Goal: Task Accomplishment & Management: Use online tool/utility

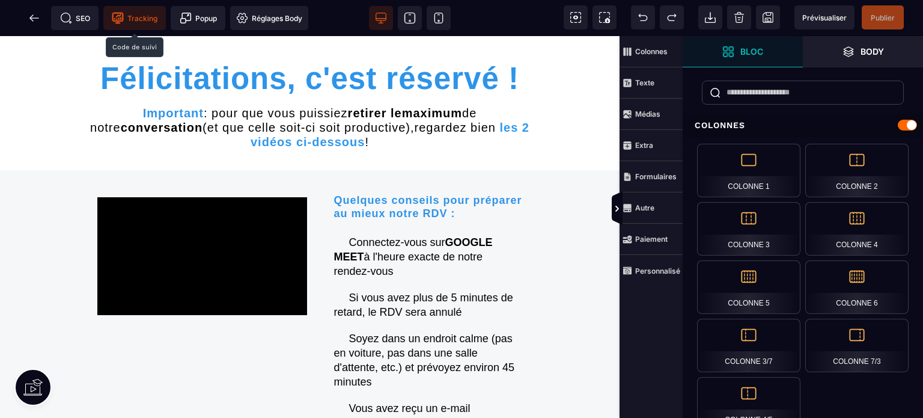
click at [132, 18] on span "Tracking" at bounding box center [135, 18] width 46 height 12
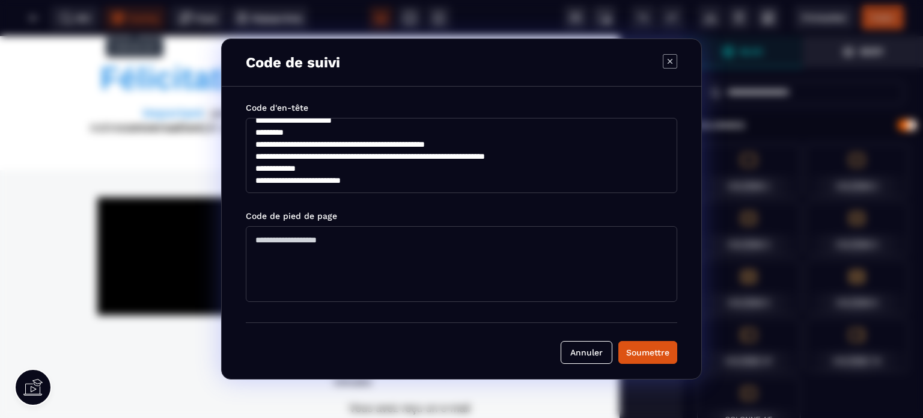
scroll to position [144, 0]
click at [653, 350] on div "Soumettre" at bounding box center [647, 352] width 43 height 12
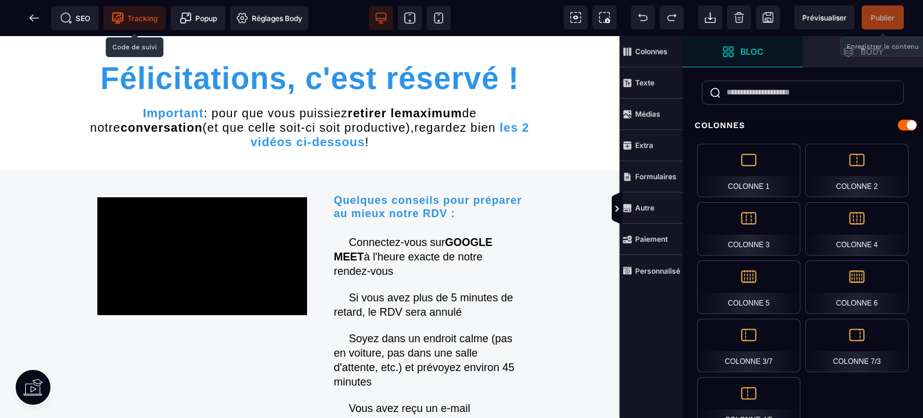
click at [882, 14] on span "Publier" at bounding box center [883, 17] width 24 height 9
click at [612, 207] on icon at bounding box center [617, 209] width 10 height 10
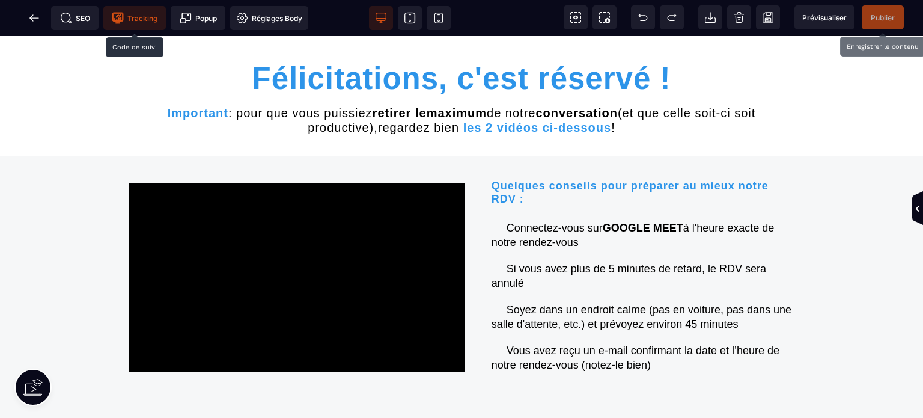
click at [880, 17] on span "Publier" at bounding box center [883, 17] width 24 height 9
click at [29, 16] on icon at bounding box center [34, 18] width 12 height 12
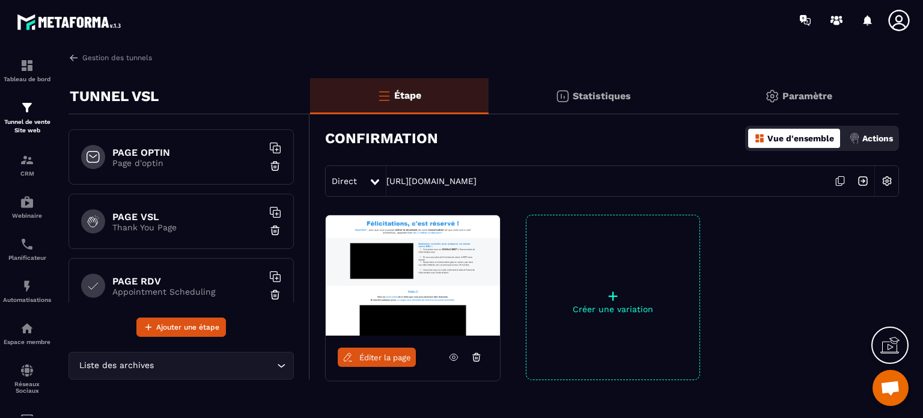
click at [151, 153] on h6 "PAGE OPTIN" at bounding box center [187, 152] width 150 height 11
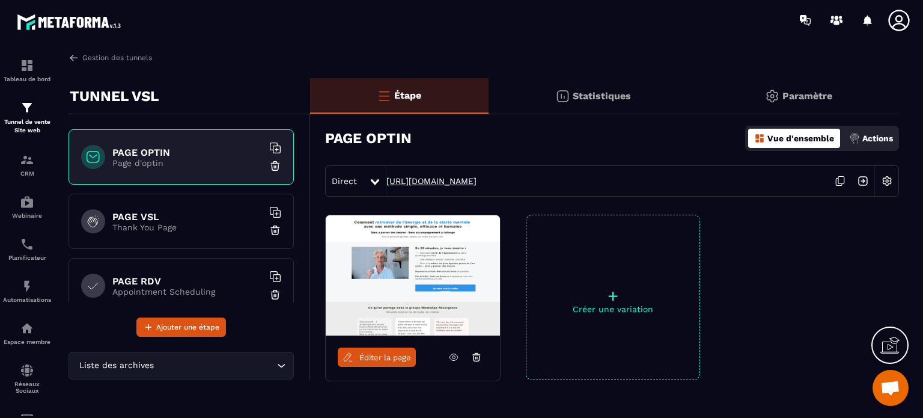
click at [431, 182] on link "[URL][DOMAIN_NAME]" at bounding box center [431, 181] width 90 height 10
click at [175, 220] on h6 "PAGE VSL" at bounding box center [187, 216] width 150 height 11
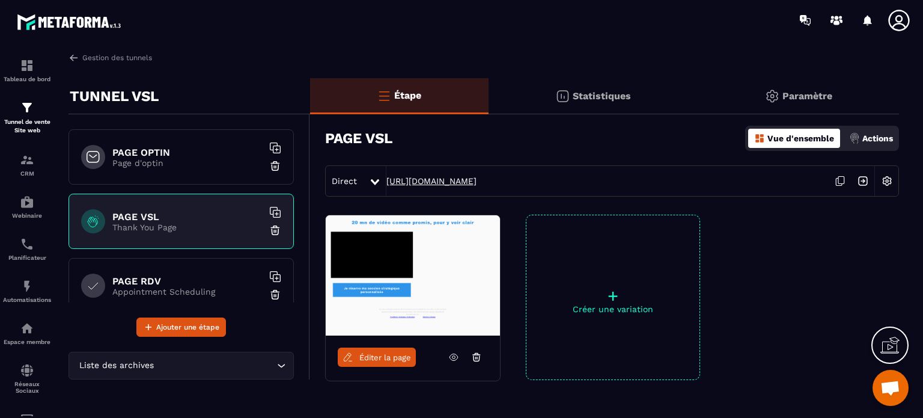
click at [428, 181] on link "[URL][DOMAIN_NAME]" at bounding box center [431, 181] width 90 height 10
click at [145, 281] on h6 "PAGE RDV" at bounding box center [187, 280] width 150 height 11
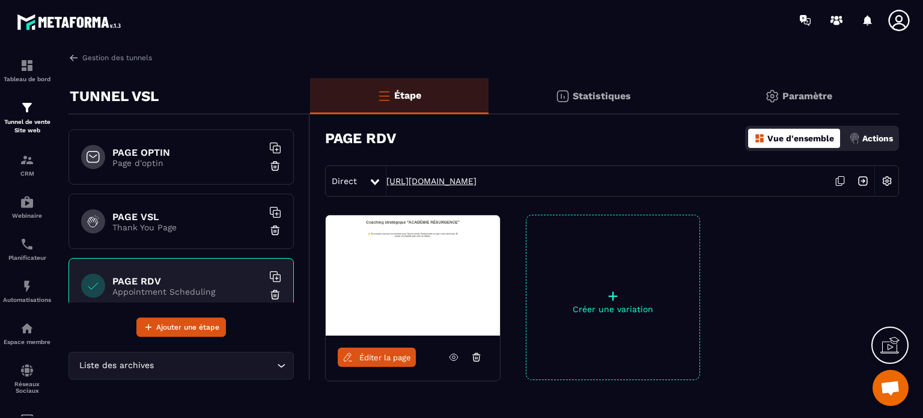
click at [446, 178] on link "[URL][DOMAIN_NAME]" at bounding box center [431, 181] width 90 height 10
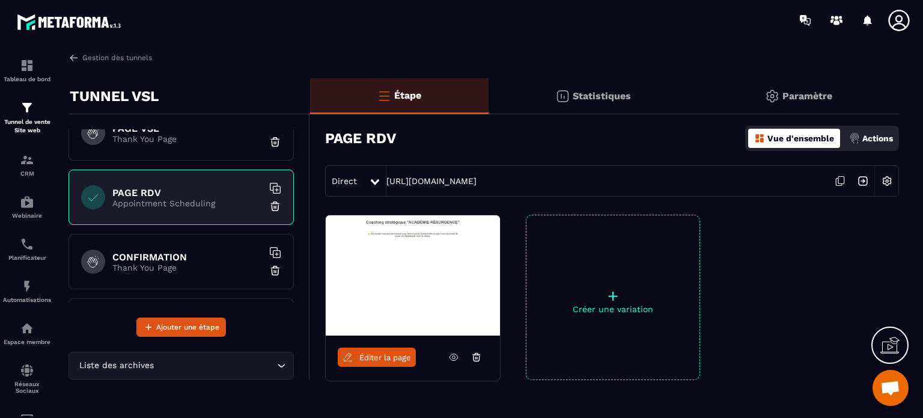
scroll to position [120, 0]
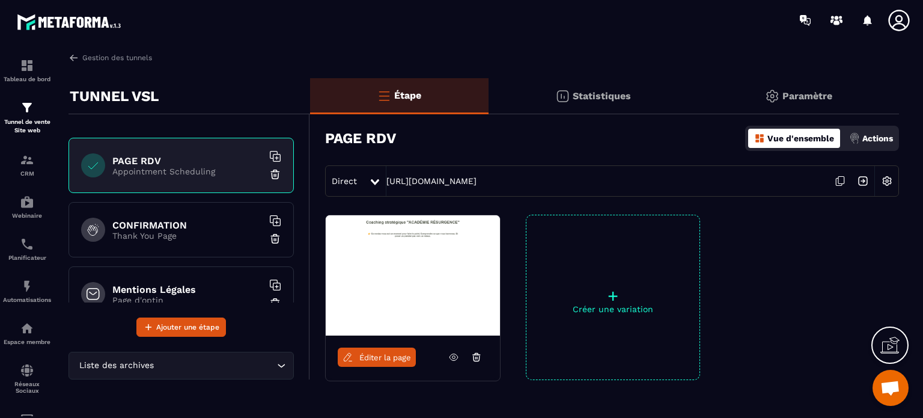
click at [151, 226] on h6 "CONFIRMATION" at bounding box center [187, 224] width 150 height 11
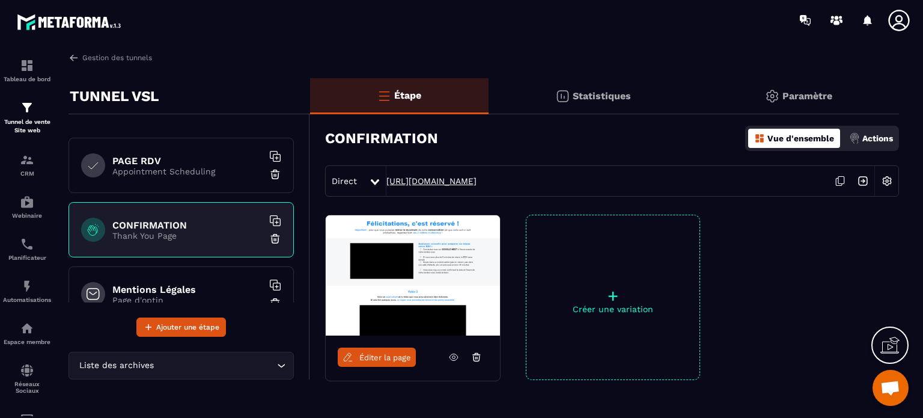
click at [439, 180] on link "[URL][DOMAIN_NAME]" at bounding box center [431, 181] width 90 height 10
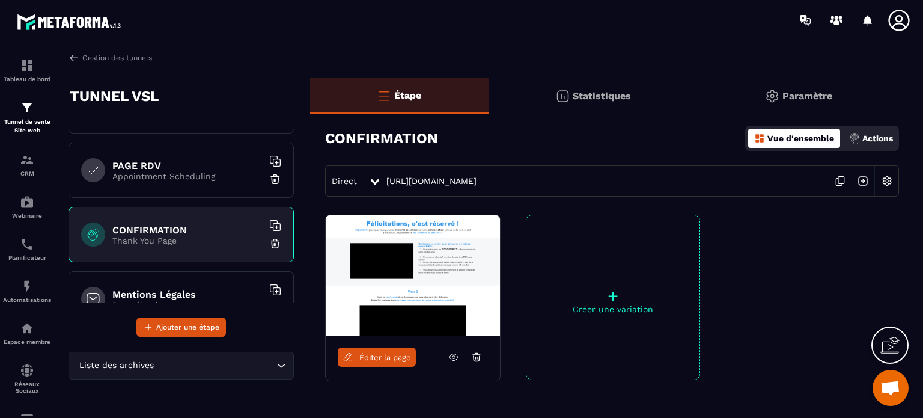
scroll to position [147, 0]
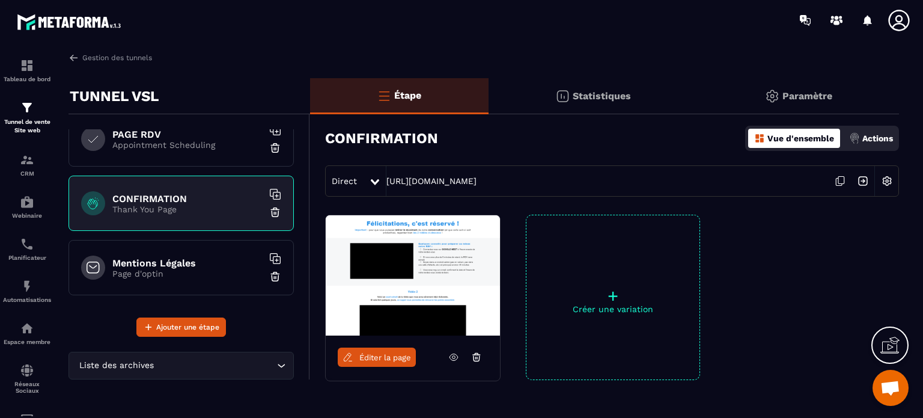
click at [590, 92] on p "Statistiques" at bounding box center [602, 95] width 58 height 11
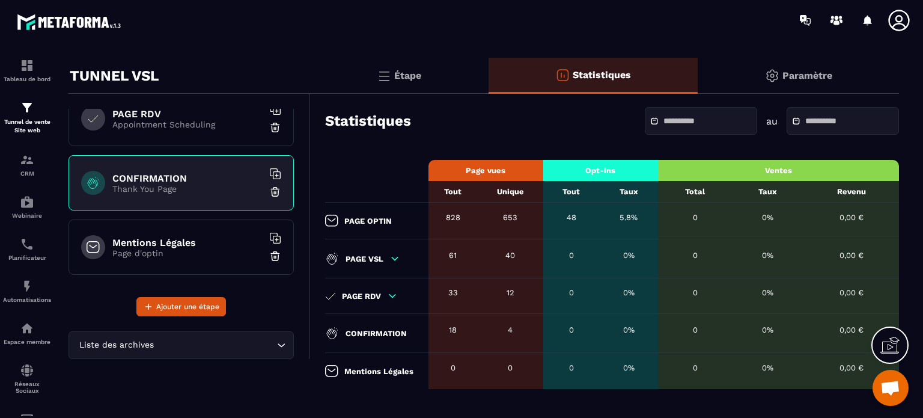
scroll to position [32, 0]
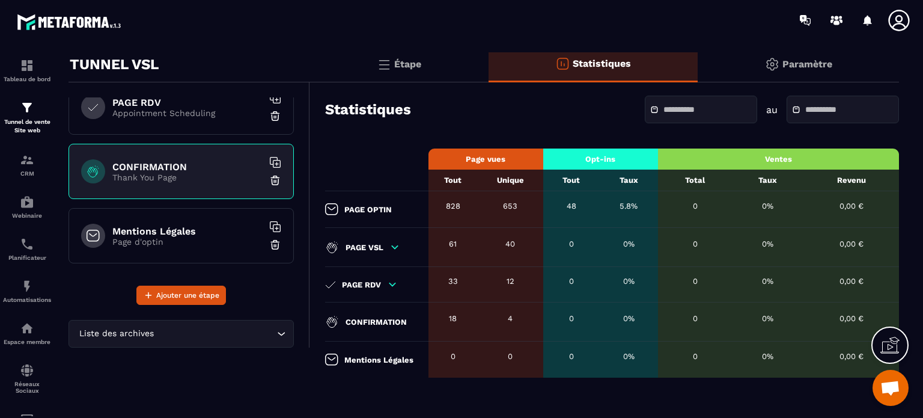
click at [330, 207] on icon at bounding box center [331, 209] width 13 height 12
click at [800, 65] on p "Paramètre" at bounding box center [807, 63] width 50 height 11
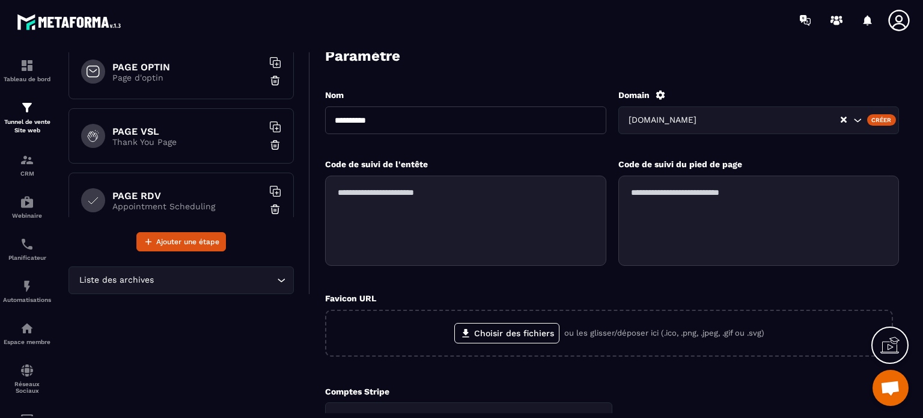
scroll to position [147, 0]
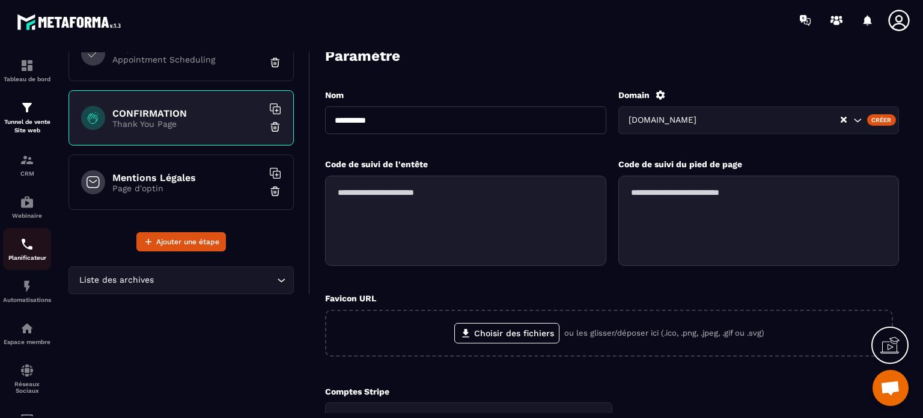
click at [26, 246] on img at bounding box center [27, 244] width 14 height 14
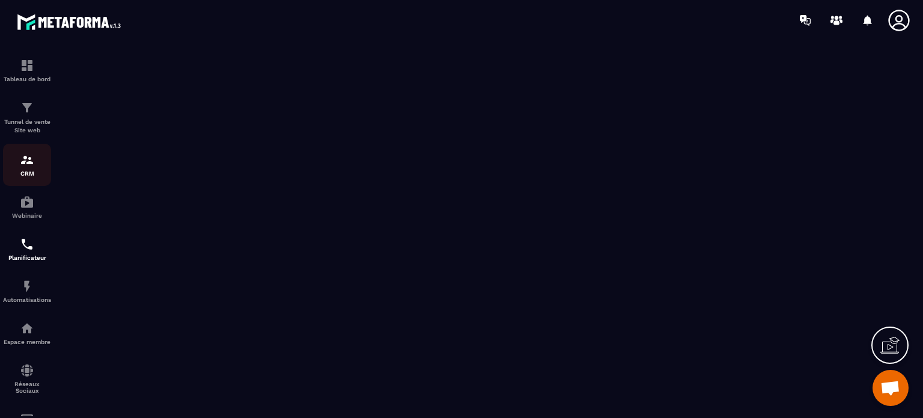
click at [26, 168] on div "CRM" at bounding box center [27, 165] width 48 height 24
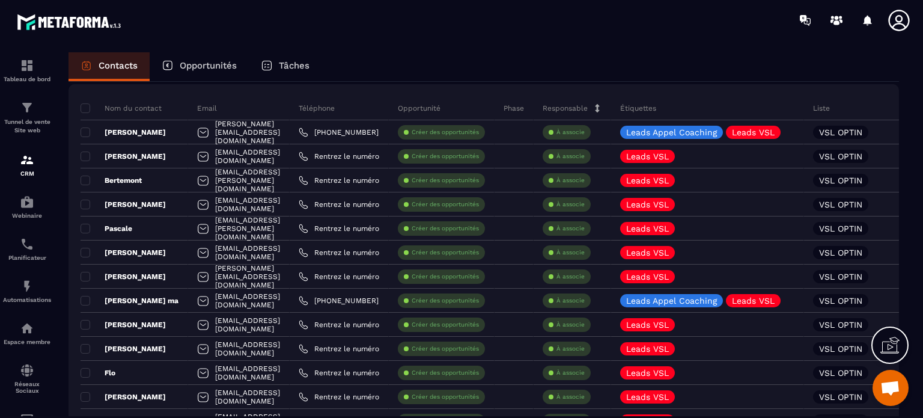
scroll to position [60, 0]
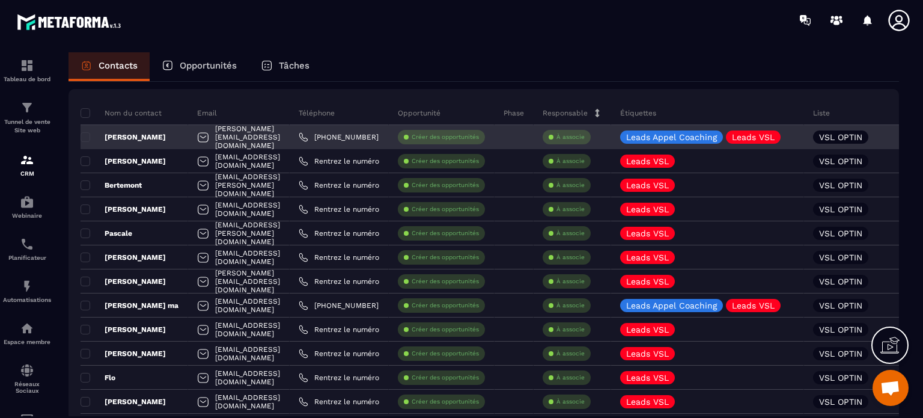
click at [145, 138] on p "[PERSON_NAME]" at bounding box center [123, 137] width 85 height 10
